Goal: Task Accomplishment & Management: Use online tool/utility

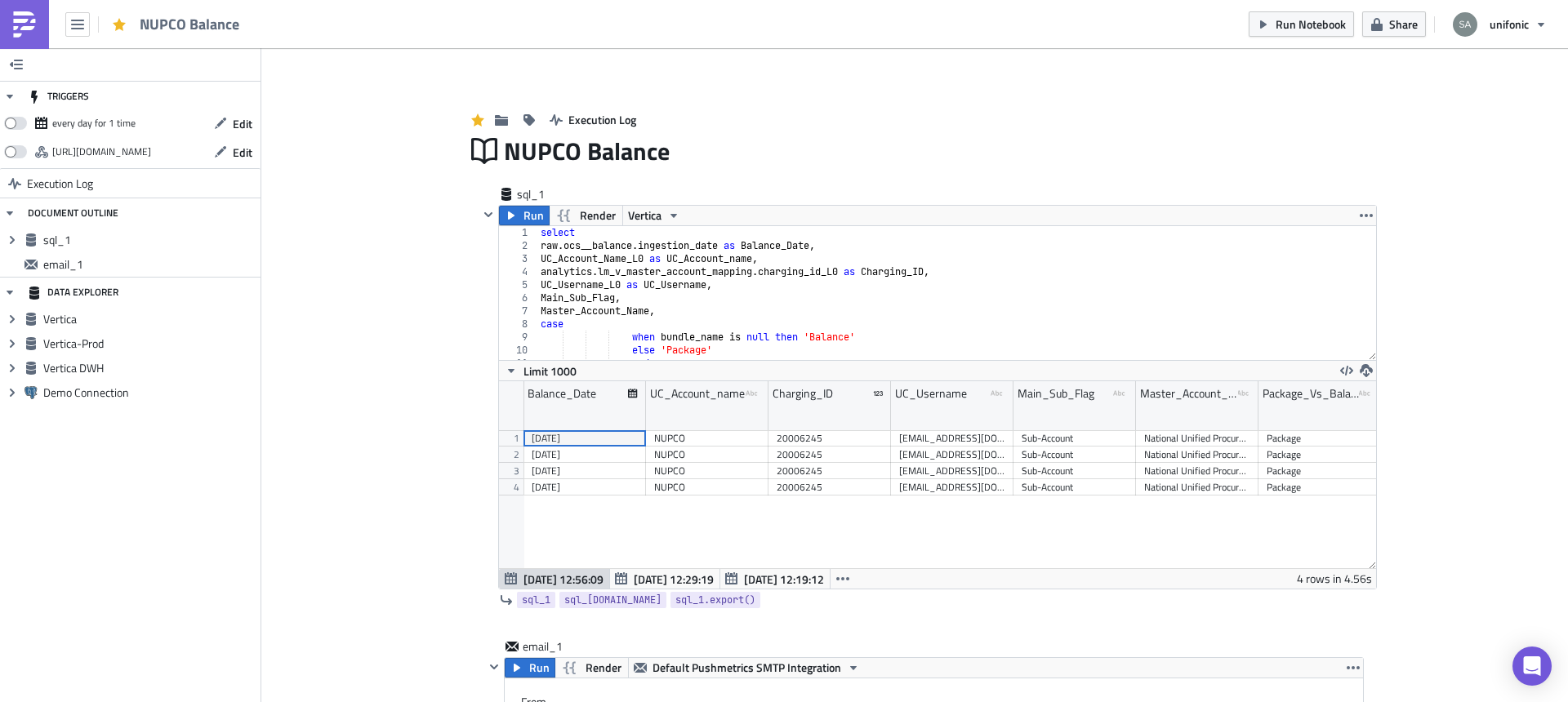
scroll to position [187, 877]
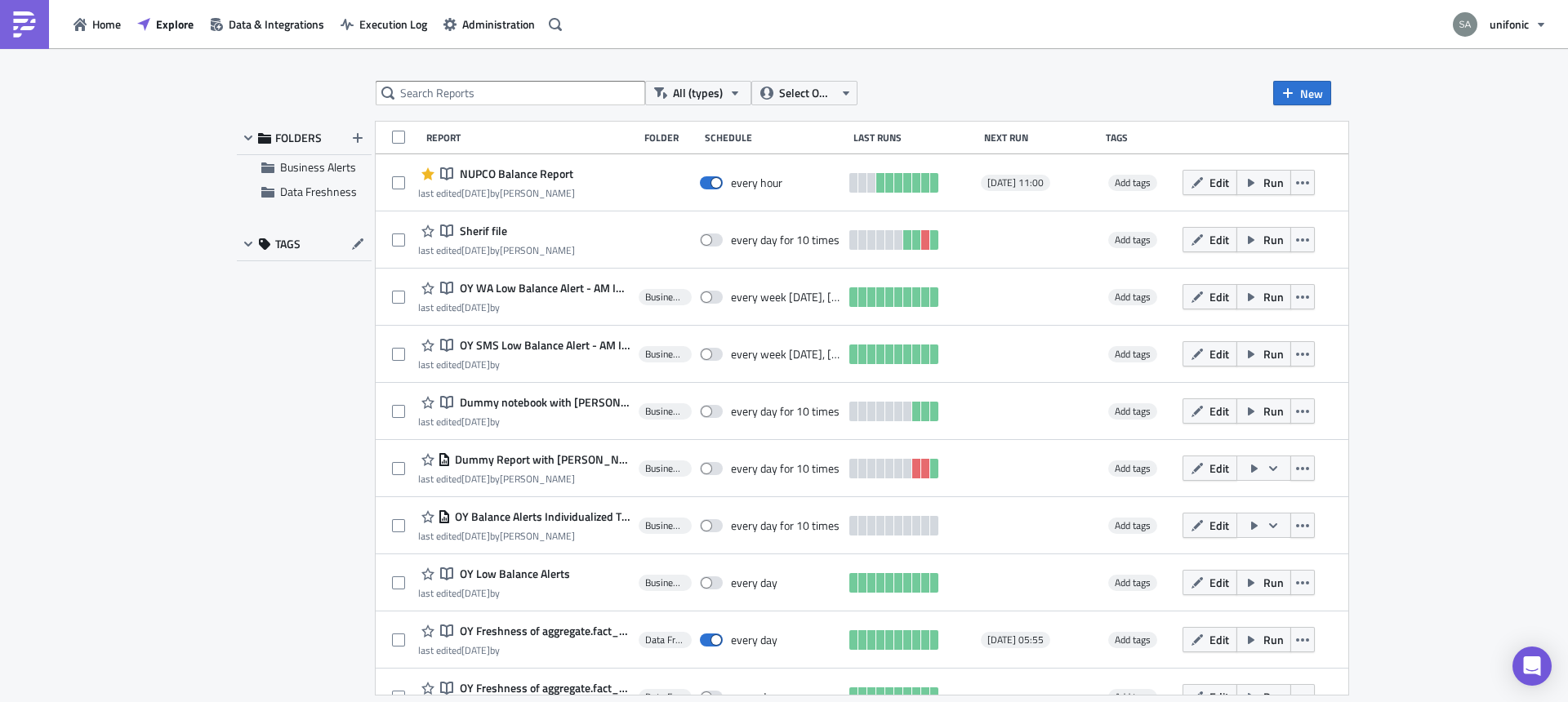
click at [36, 35] on img at bounding box center [24, 24] width 26 height 26
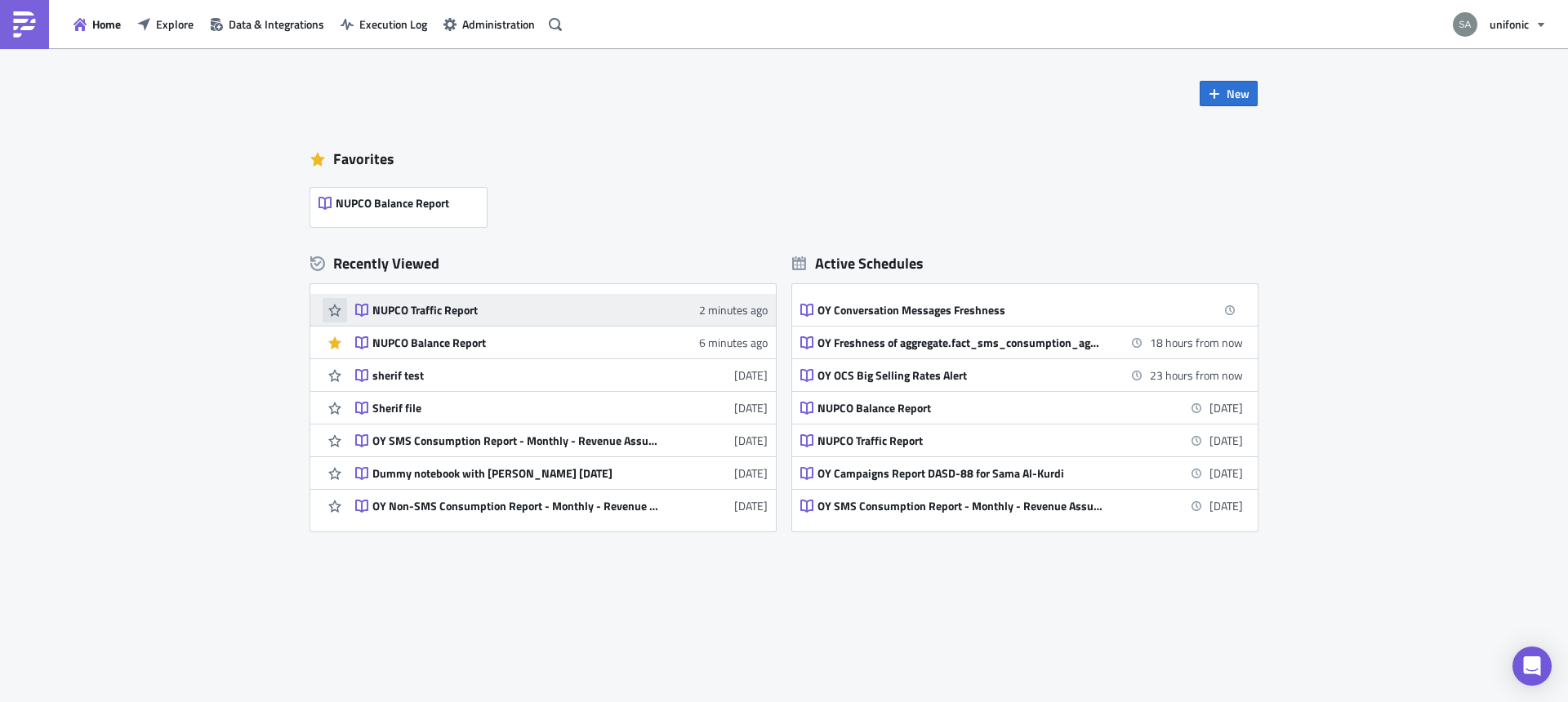
click at [336, 314] on icon "button" at bounding box center [335, 310] width 13 height 13
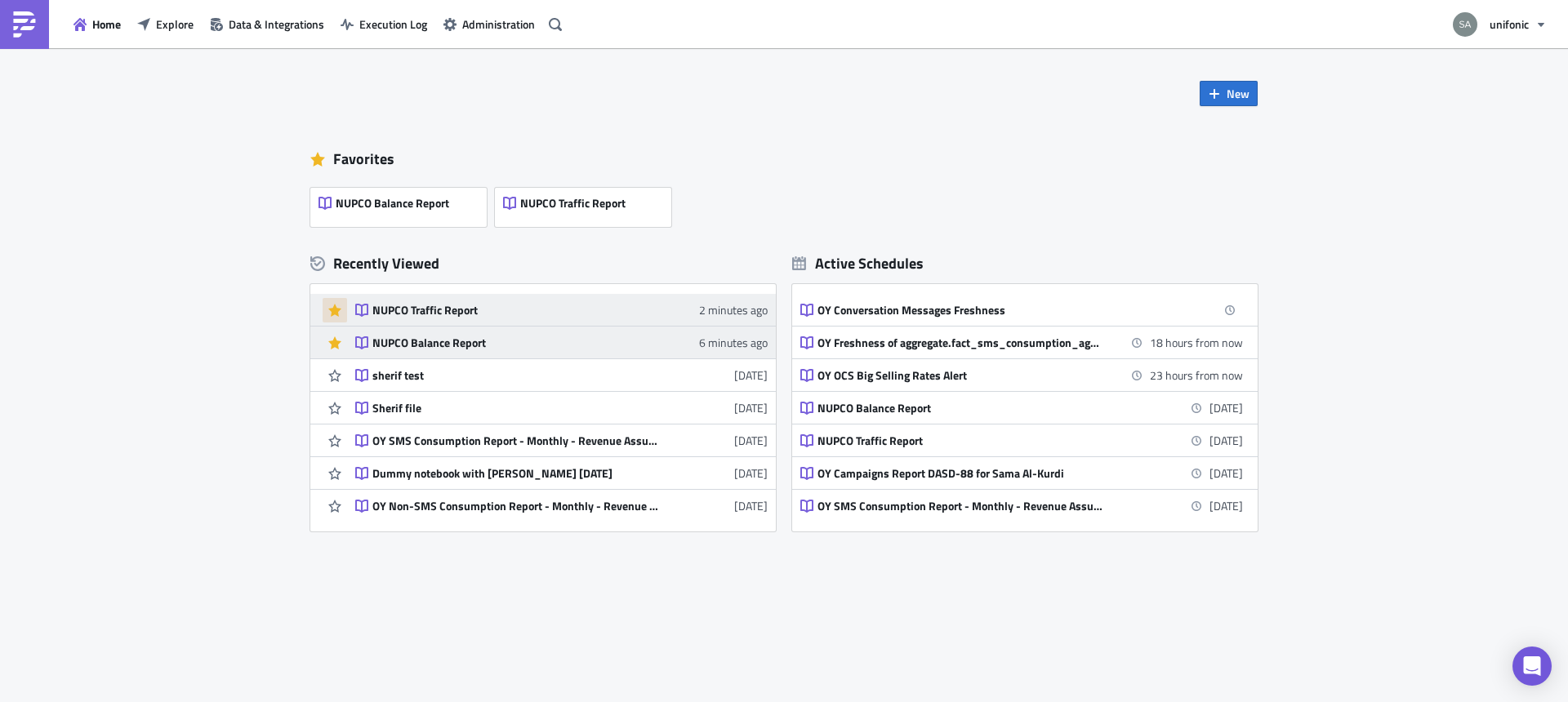
click at [417, 339] on div "NUPCO Balance Report" at bounding box center [515, 342] width 286 height 14
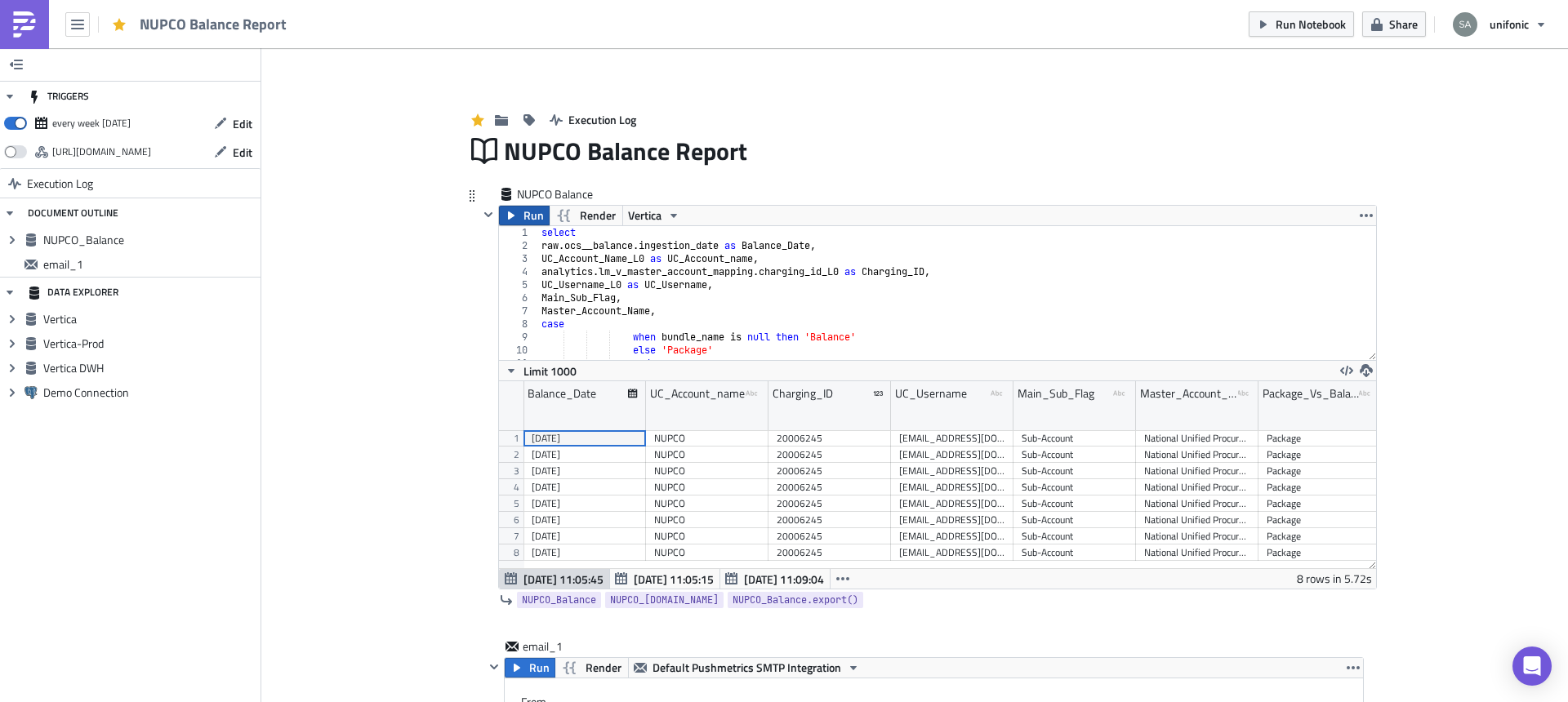
click at [530, 213] on span "Run" at bounding box center [534, 215] width 21 height 20
click at [1291, 23] on span "Run Notebook" at bounding box center [1311, 23] width 70 height 17
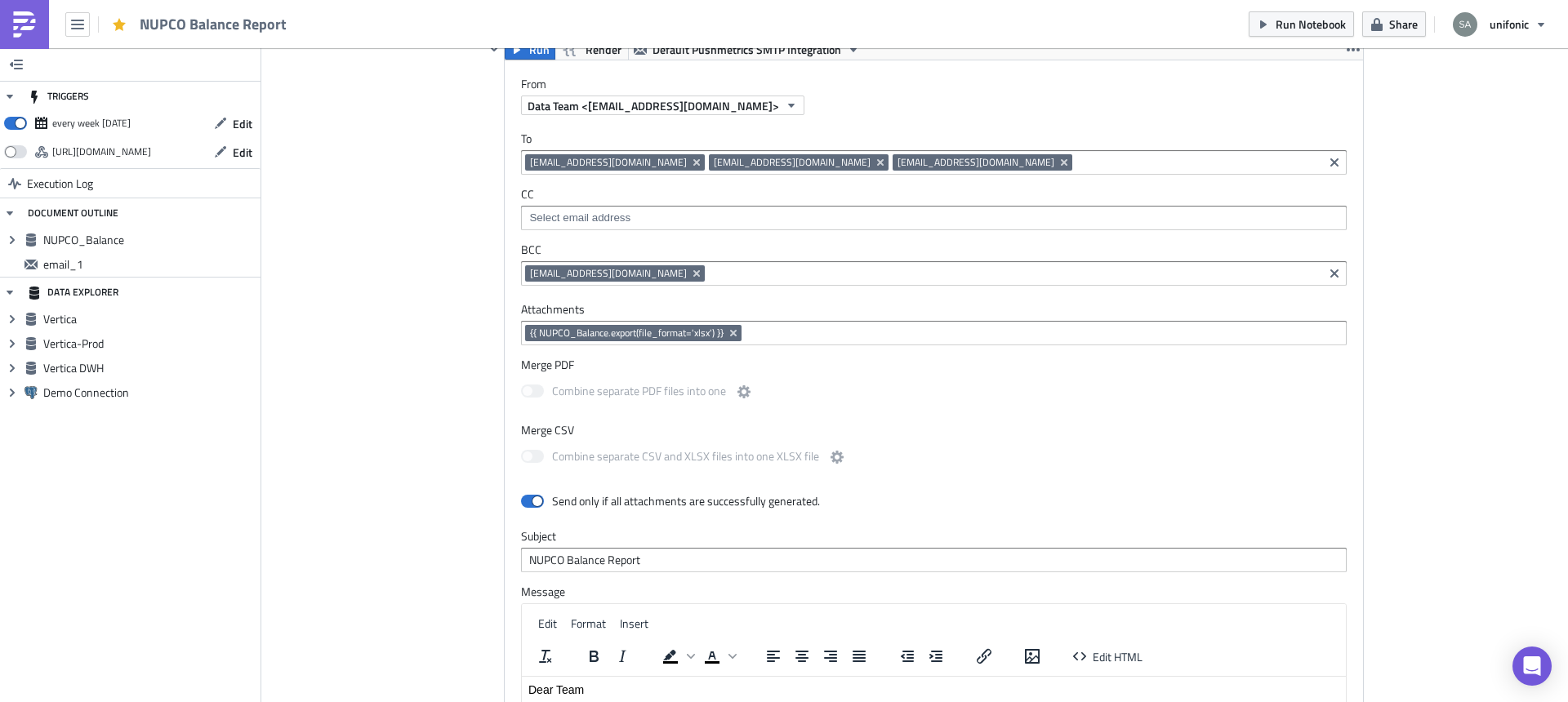
scroll to position [611, 0]
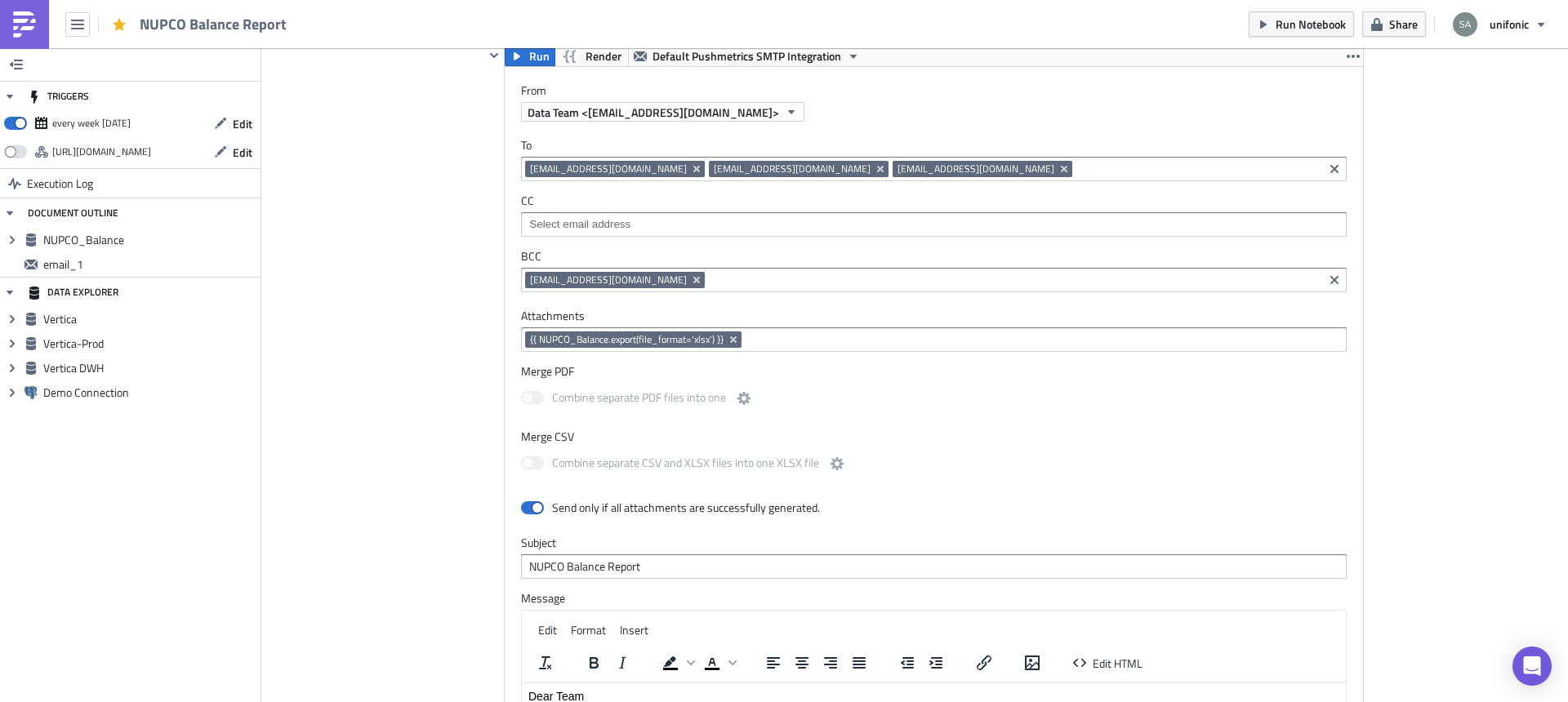
click at [1077, 166] on input at bounding box center [1197, 169] width 243 height 16
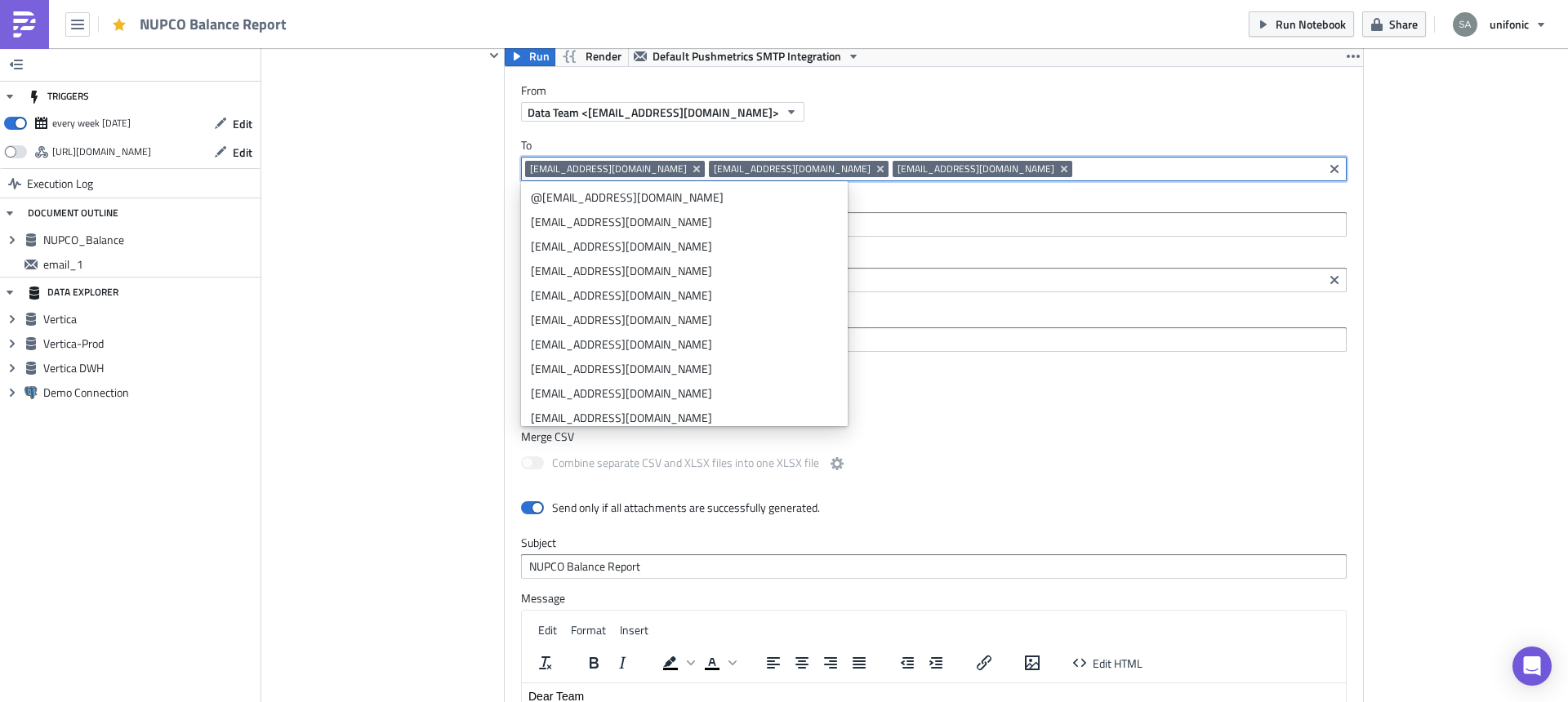
drag, startPoint x: 907, startPoint y: 166, endPoint x: 457, endPoint y: 166, distance: 450.0
click at [457, 166] on div "Execution Log NUPCO Balance Report NUPCO Balance Run Render Vertica 1 2 3 4 5 6…" at bounding box center [914, 278] width 931 height 1631
click at [429, 196] on div "Add Image Execution Log NUPCO Balance Report NUPCO Balance Run Render Vertica 1…" at bounding box center [914, 265] width 1307 height 1657
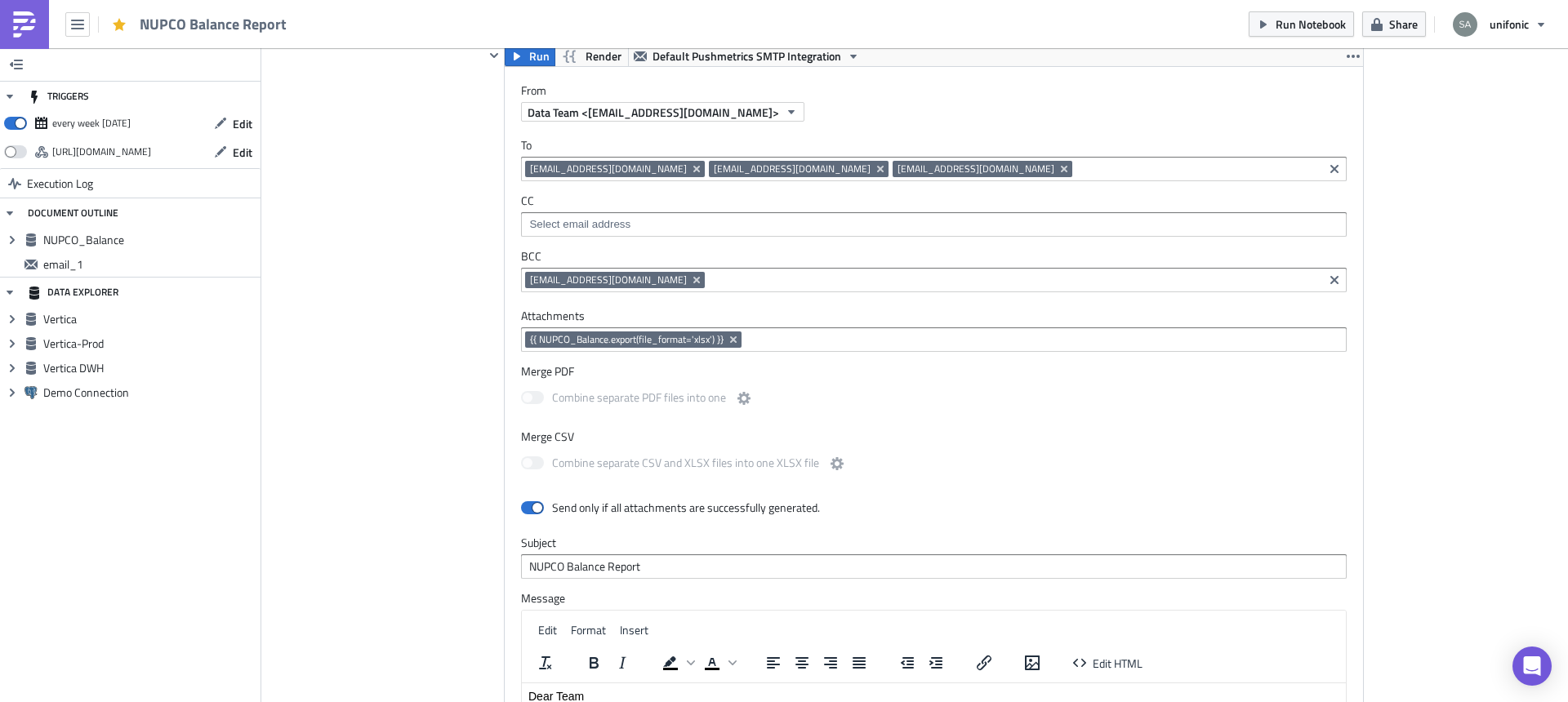
click at [544, 168] on span "[EMAIL_ADDRESS][DOMAIN_NAME]" at bounding box center [609, 169] width 157 height 13
click at [452, 199] on div "Execution Log NUPCO Balance Report NUPCO Balance Run Render Vertica 1 2 3 4 5 6…" at bounding box center [914, 278] width 931 height 1631
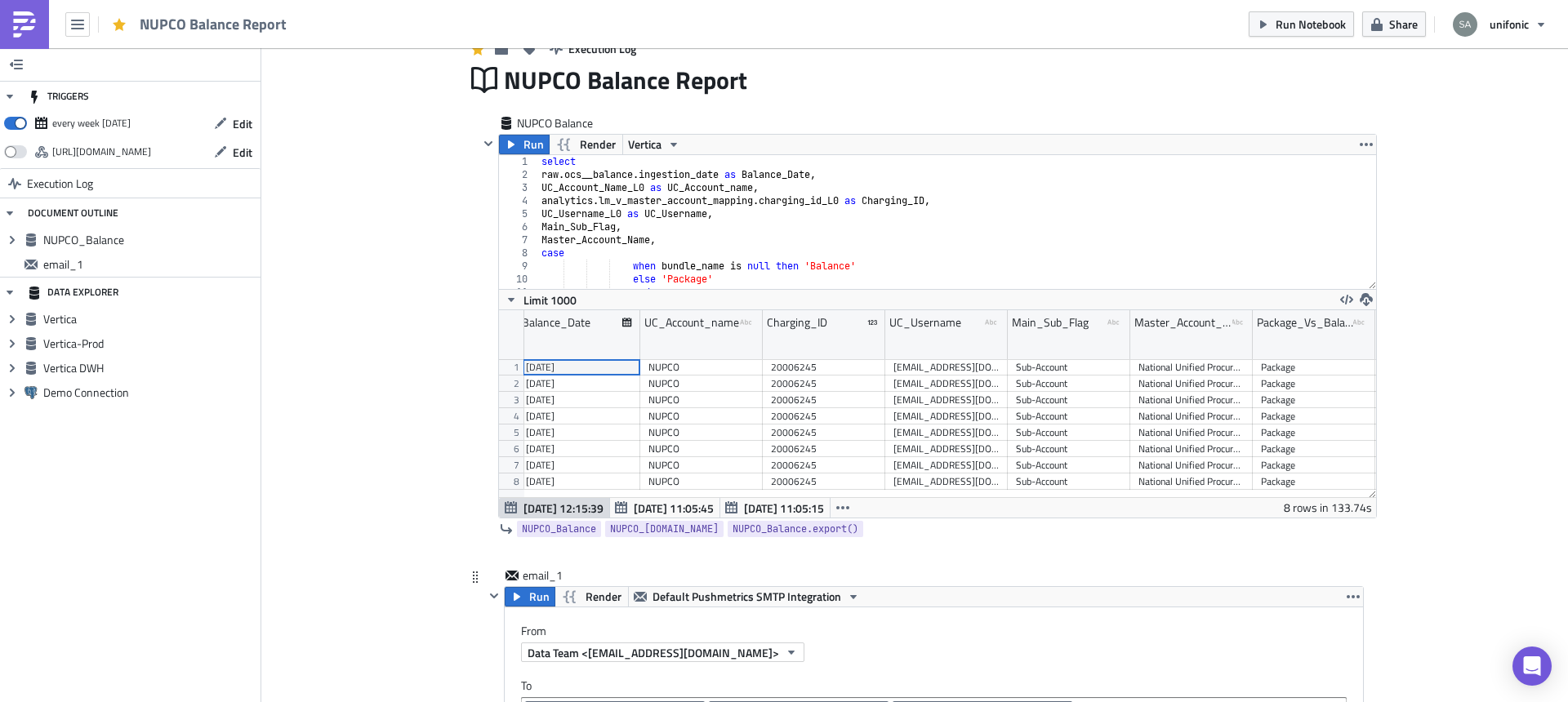
scroll to position [0, 0]
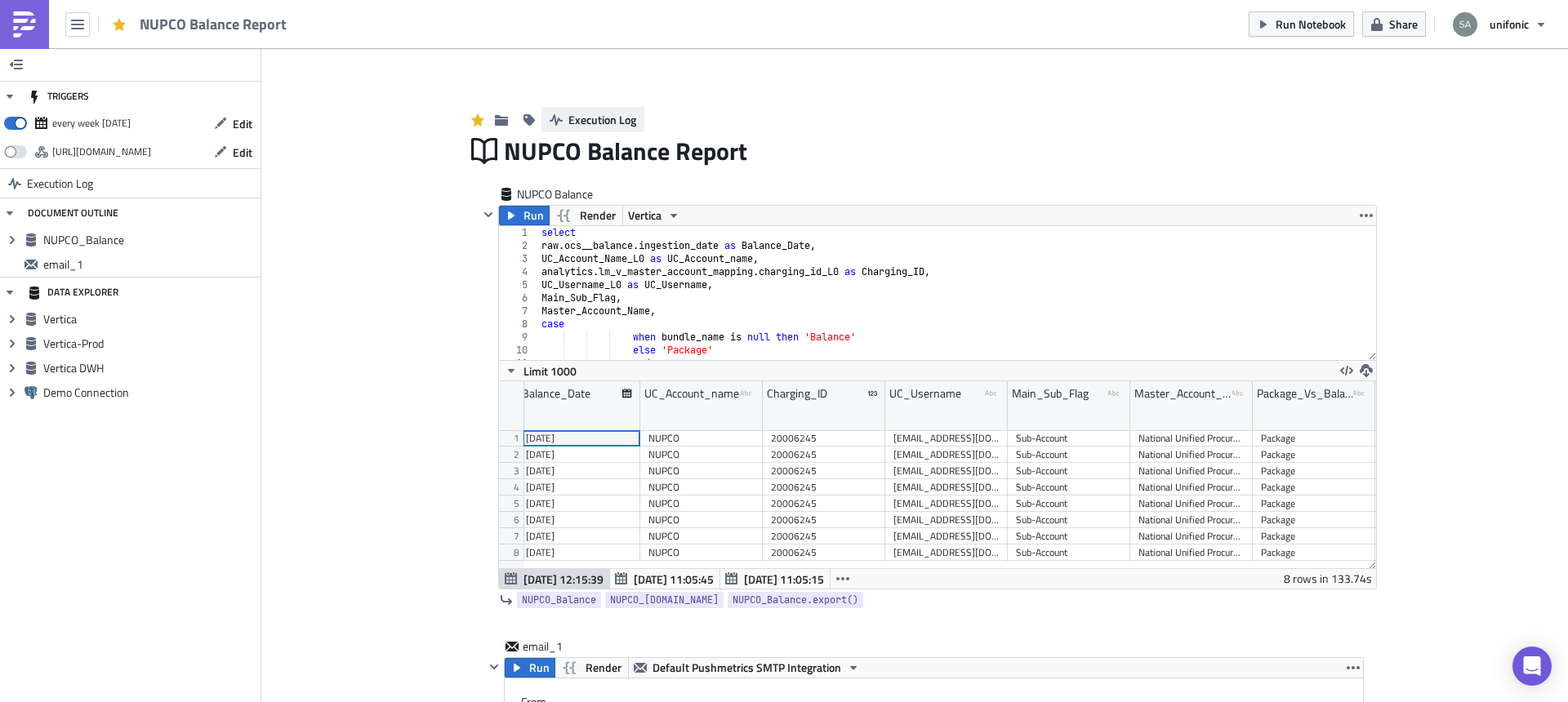
click at [603, 119] on span "Execution Log" at bounding box center [601, 119] width 68 height 17
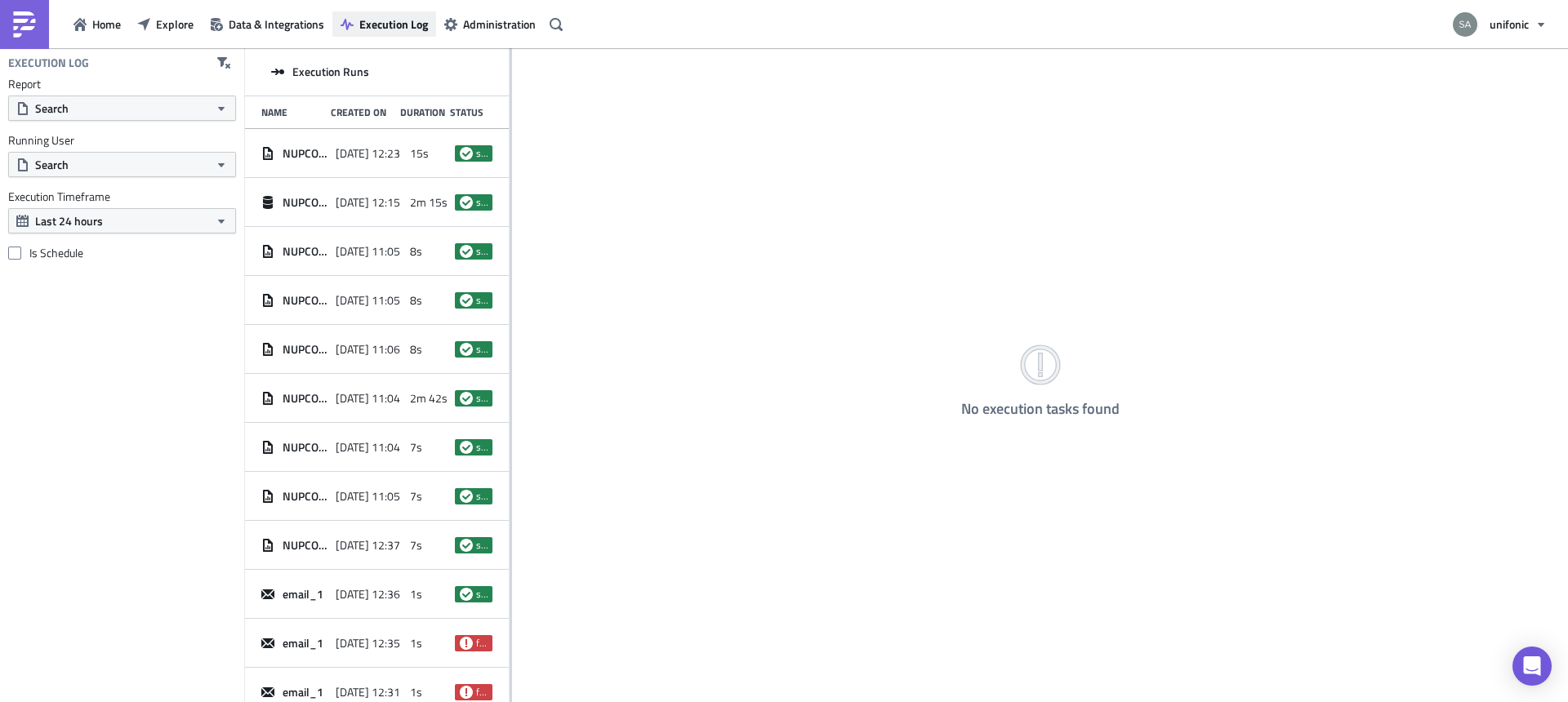
click at [389, 29] on span "Execution Log" at bounding box center [394, 23] width 69 height 17
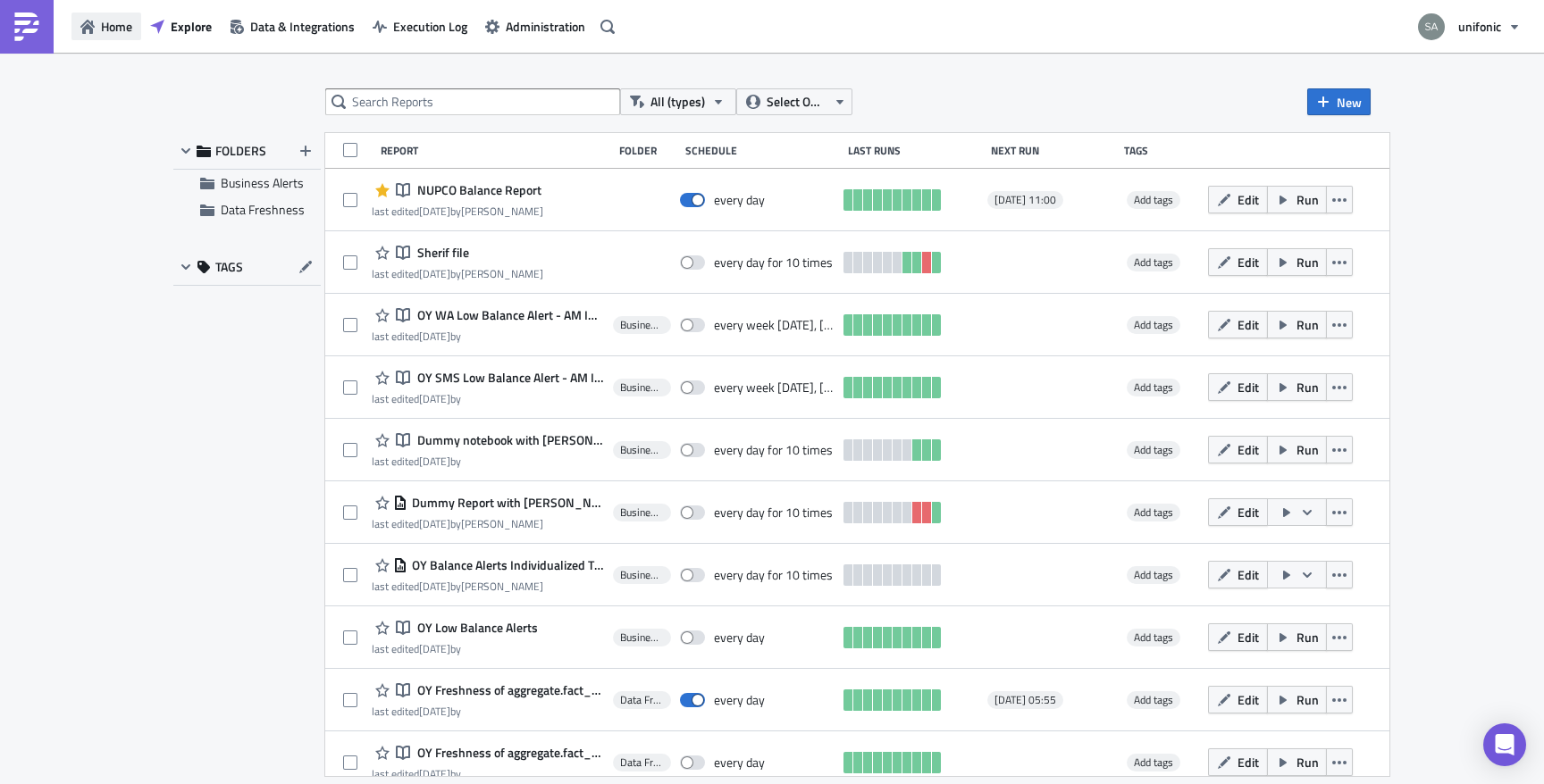
click at [110, 26] on span "Home" at bounding box center [116, 26] width 32 height 19
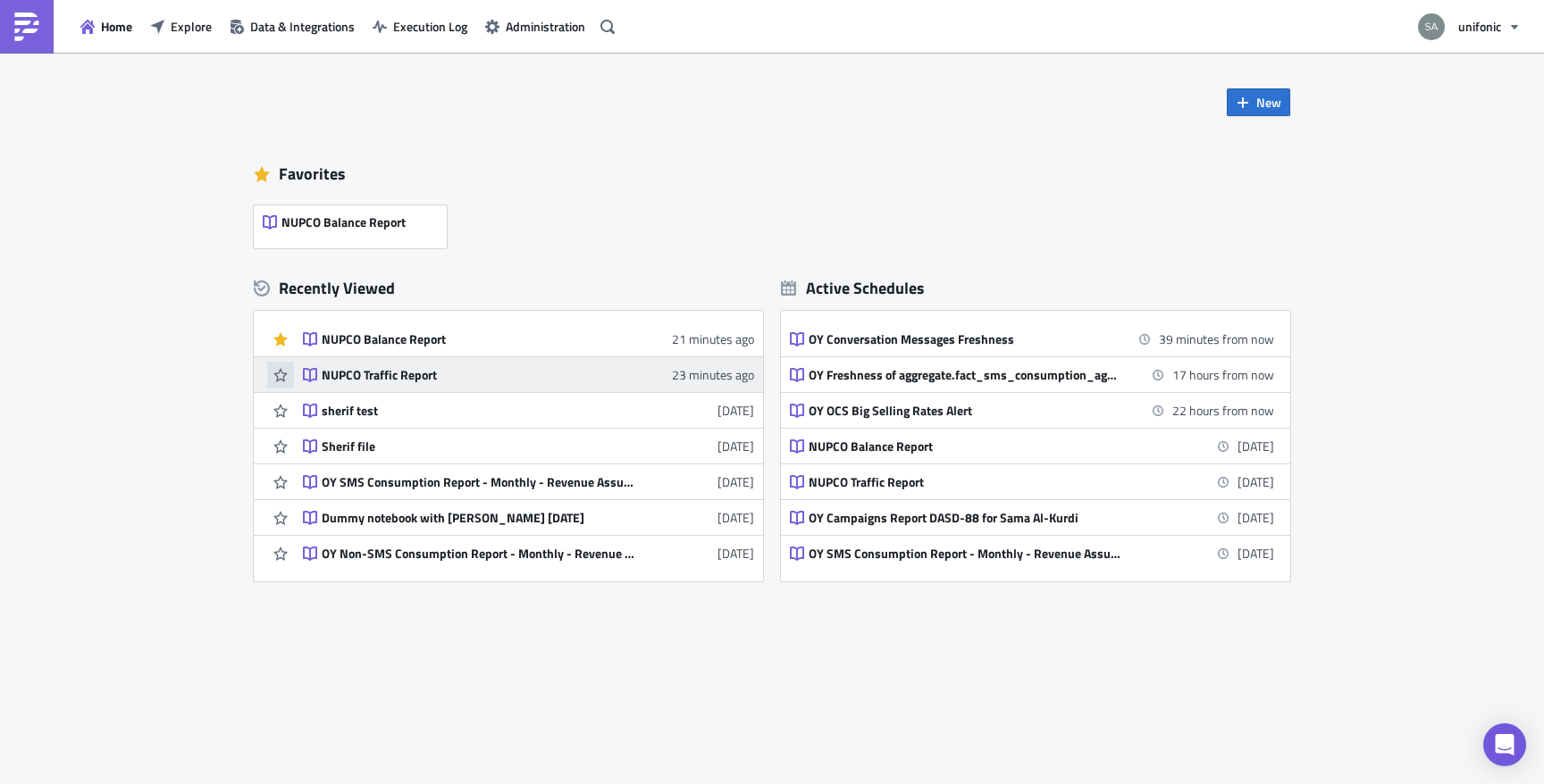
click at [280, 376] on icon "button" at bounding box center [280, 375] width 14 height 14
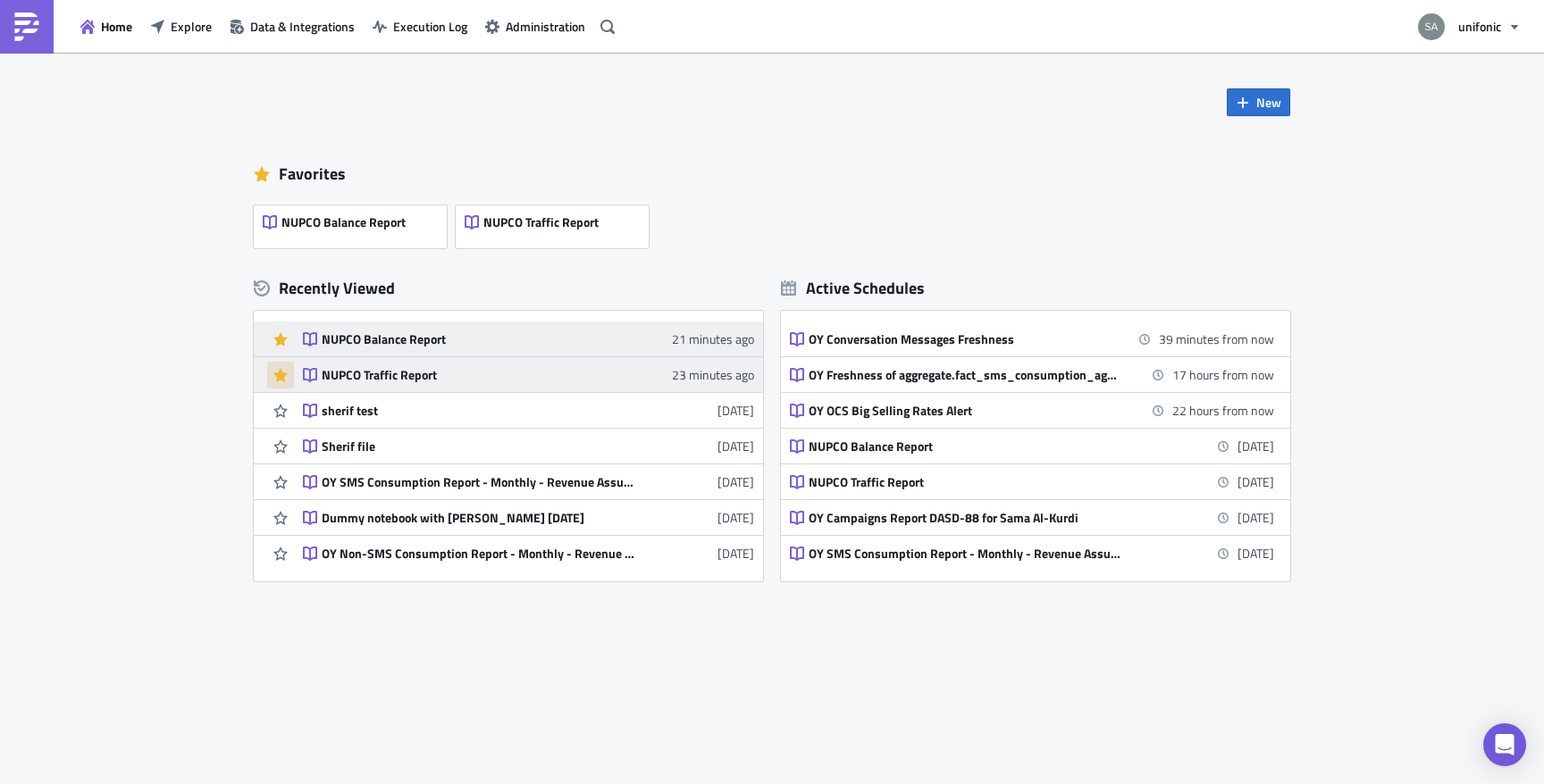
click at [373, 336] on div "NUPCO Balance Report" at bounding box center [478, 339] width 313 height 16
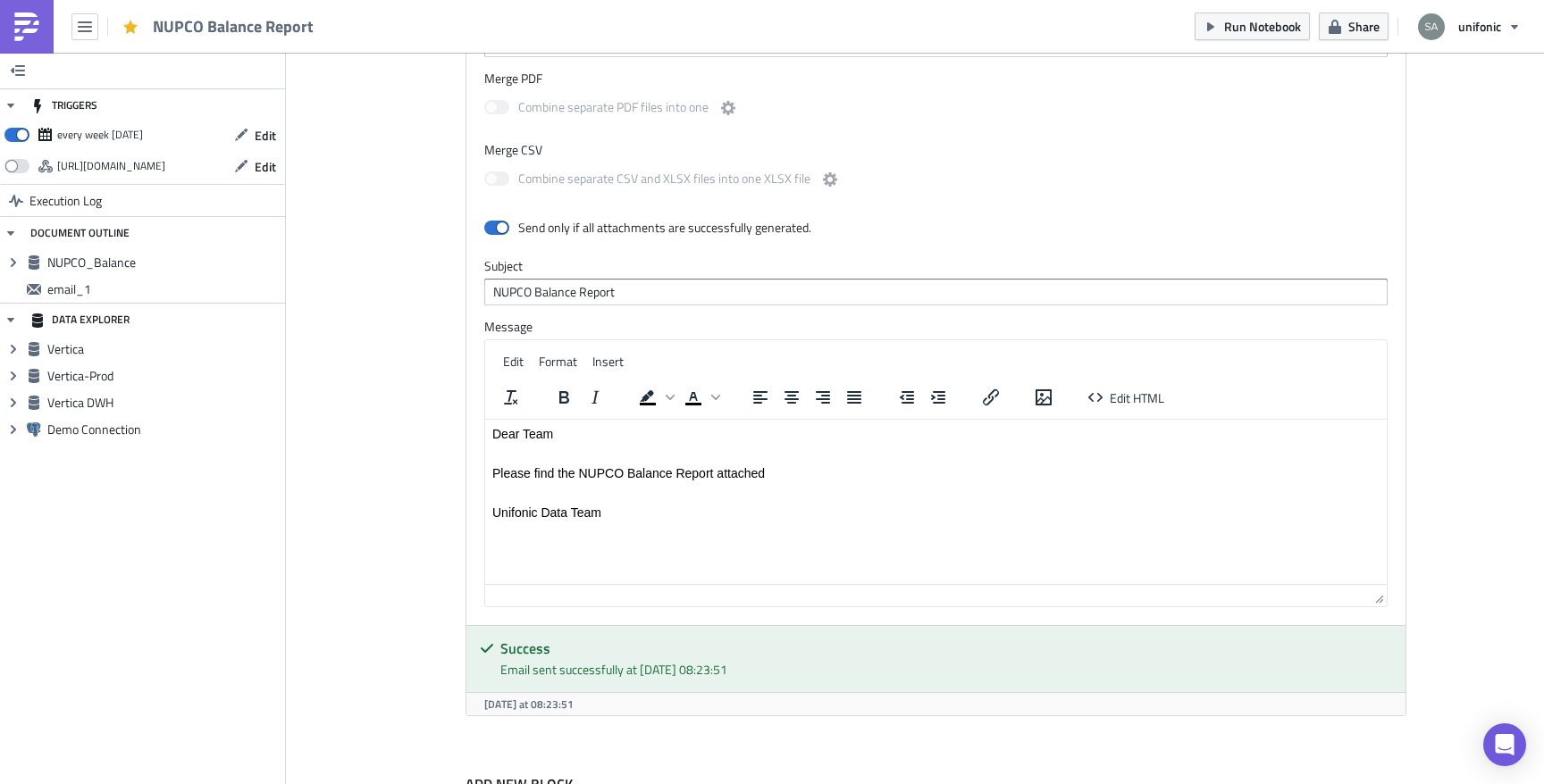
scroll to position [1029, 0]
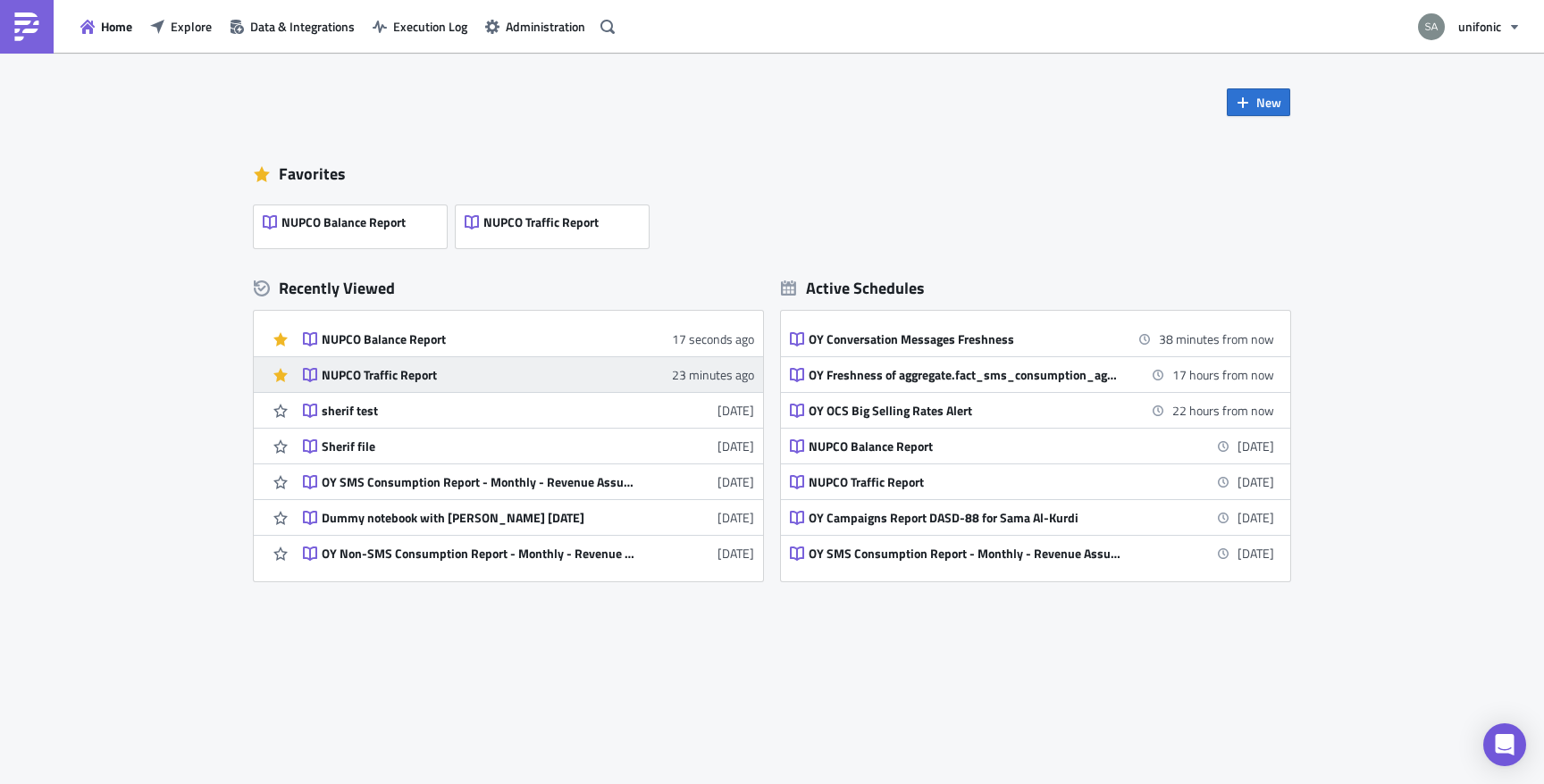
click at [371, 382] on div "NUPCO Traffic Report" at bounding box center [478, 375] width 313 height 16
